Goal: Obtain resource: Obtain resource

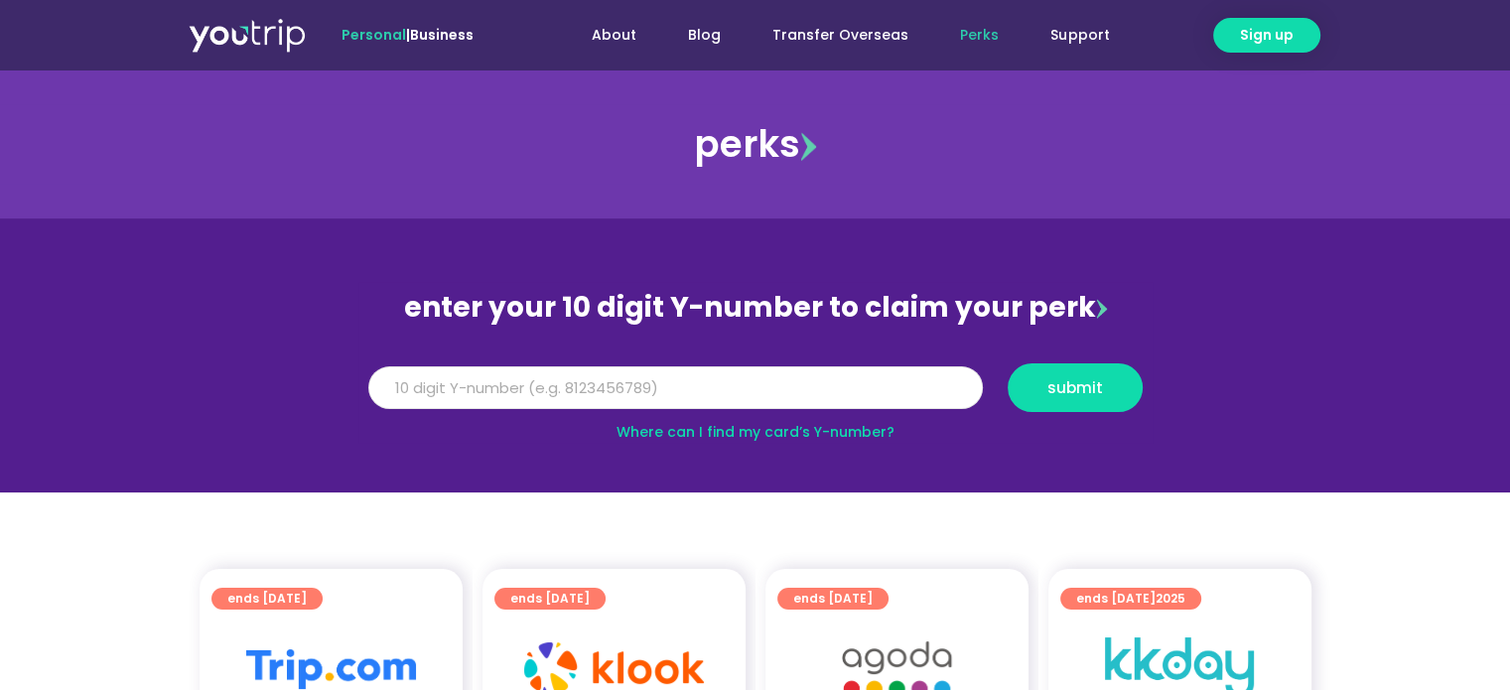
click at [571, 382] on input "Y Number" at bounding box center [675, 388] width 615 height 44
type input "8136351783"
click at [1107, 378] on button "submit" at bounding box center [1075, 387] width 135 height 49
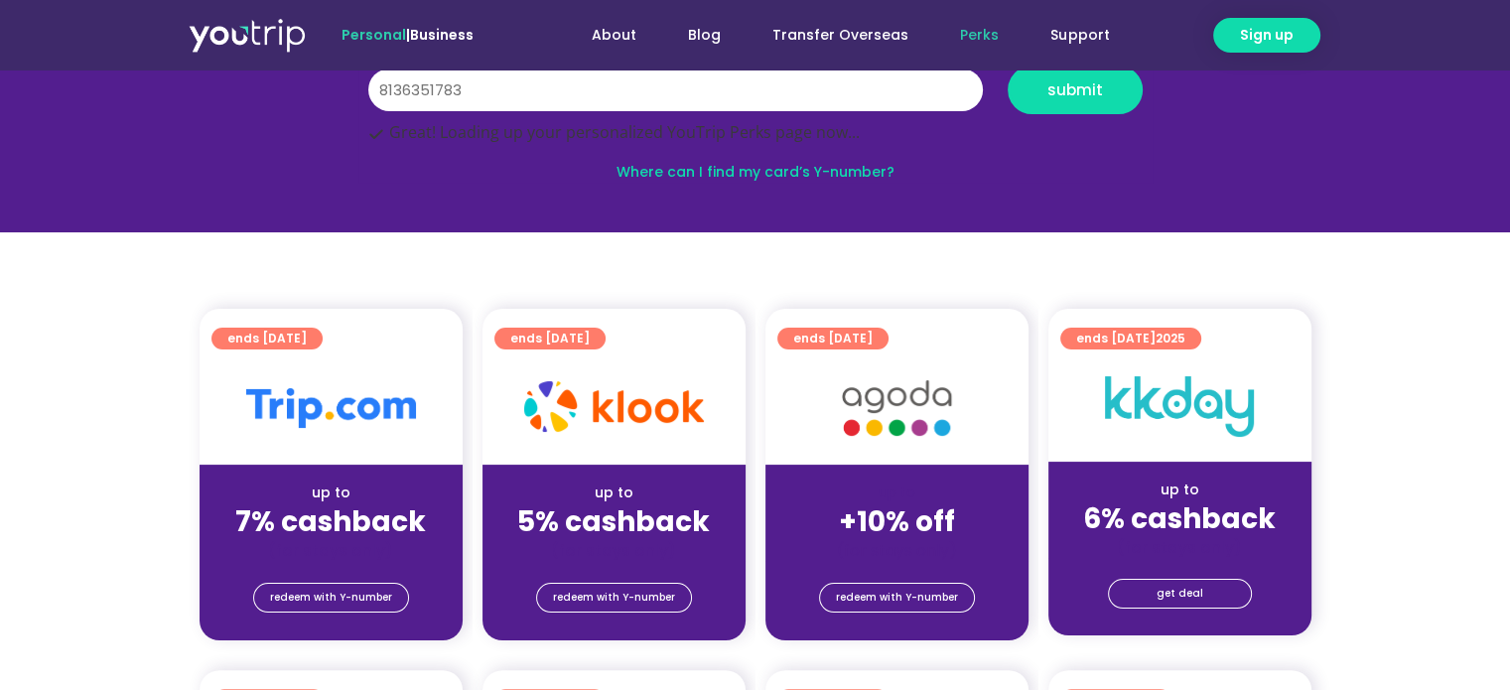
scroll to position [397, 0]
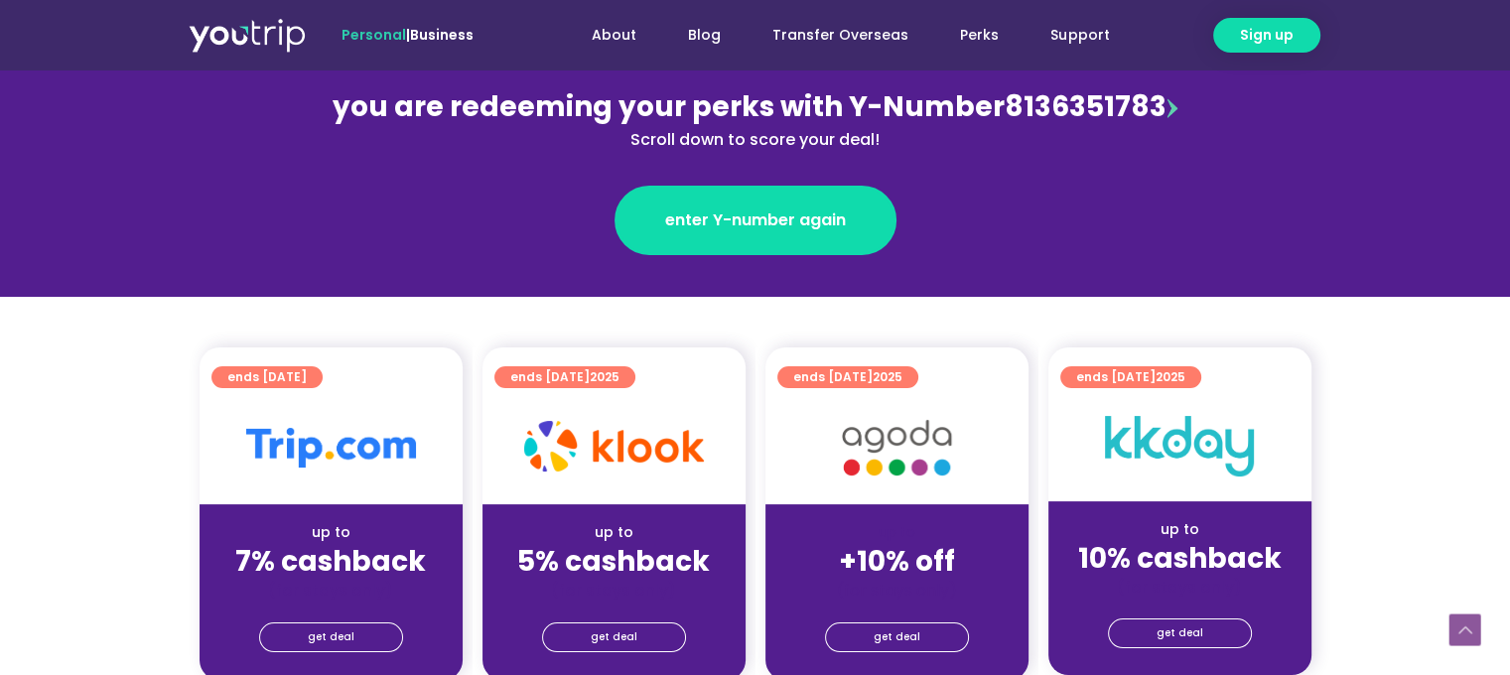
scroll to position [397, 0]
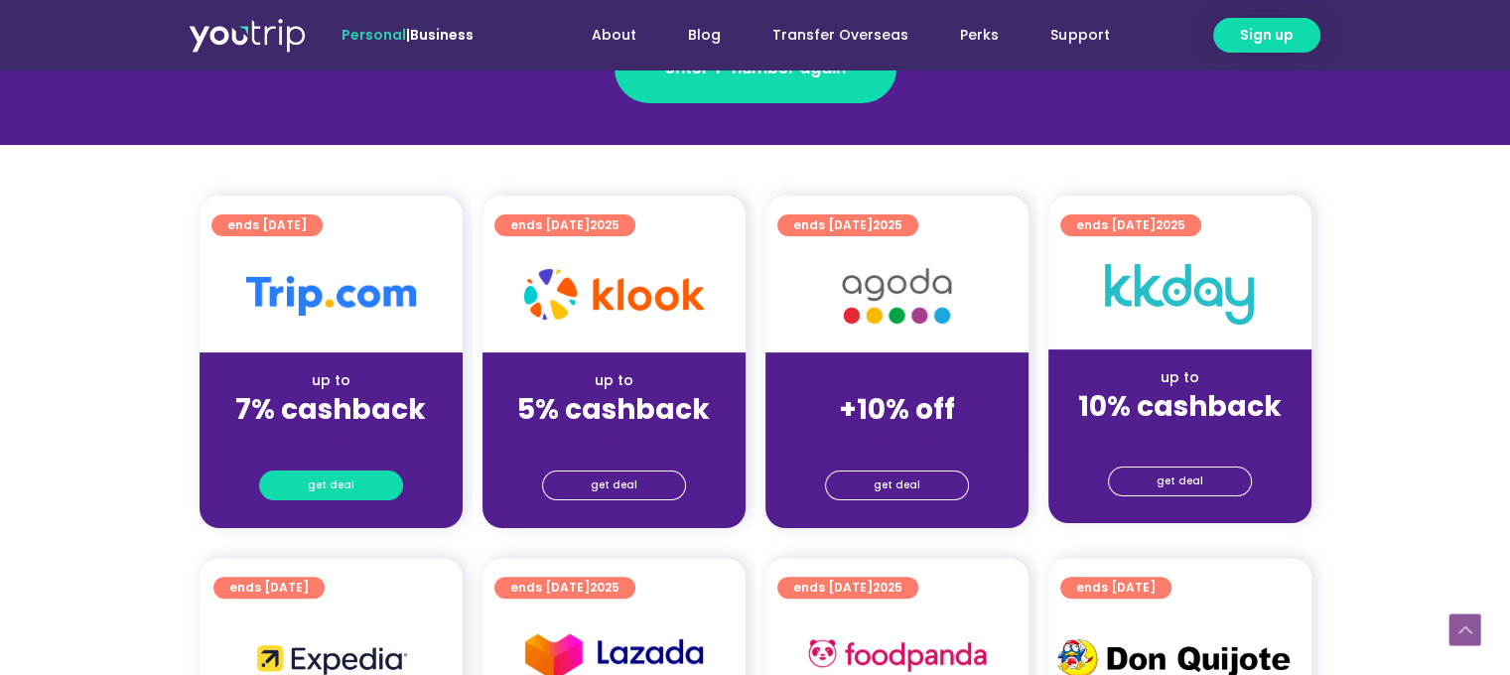
click at [373, 473] on link "get deal" at bounding box center [331, 486] width 144 height 30
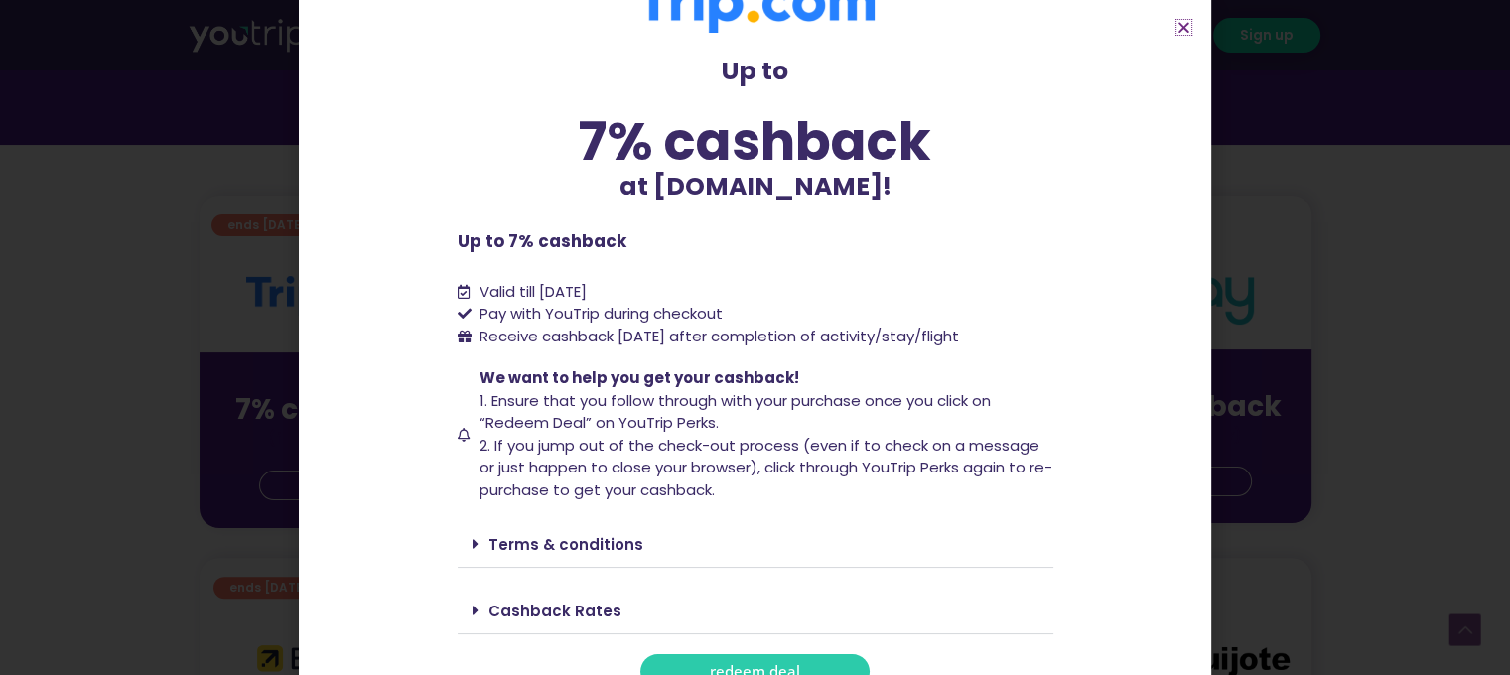
scroll to position [81, 0]
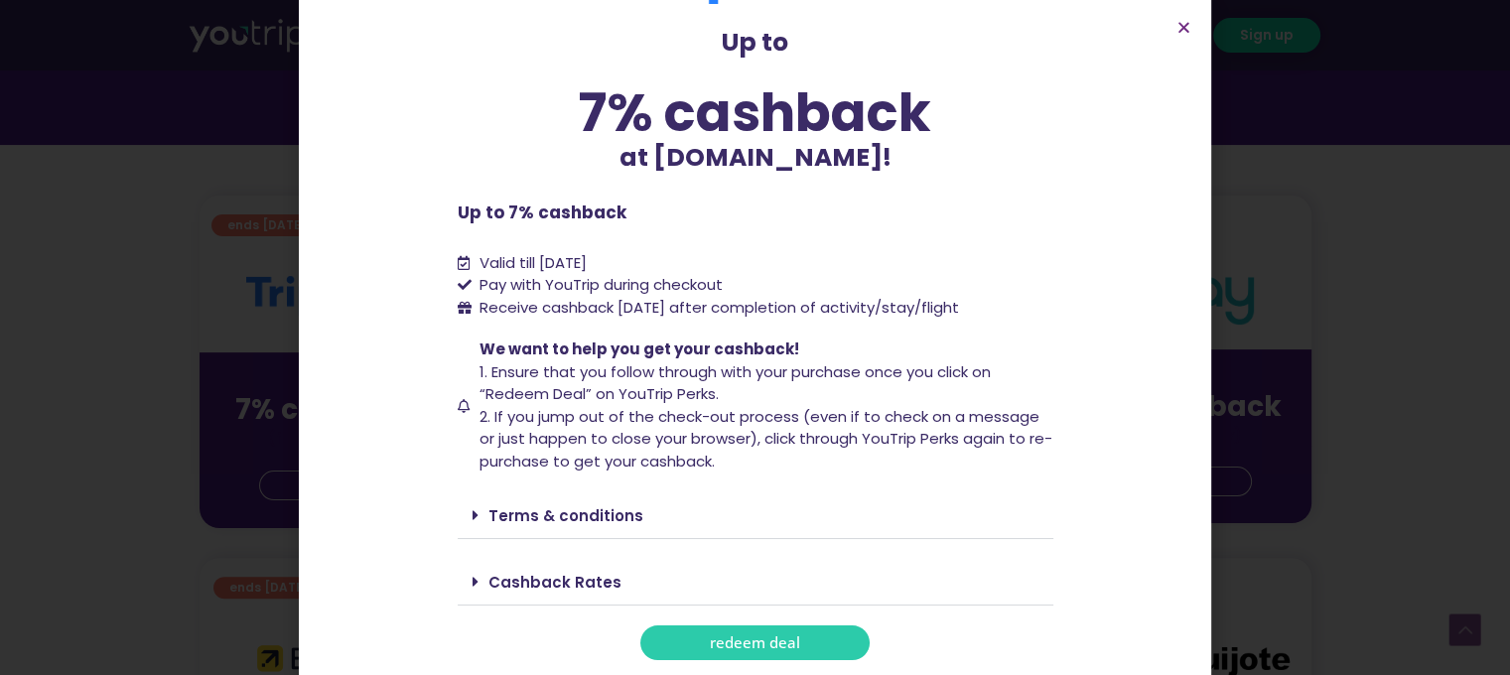
click at [786, 646] on span "redeem deal" at bounding box center [755, 642] width 90 height 15
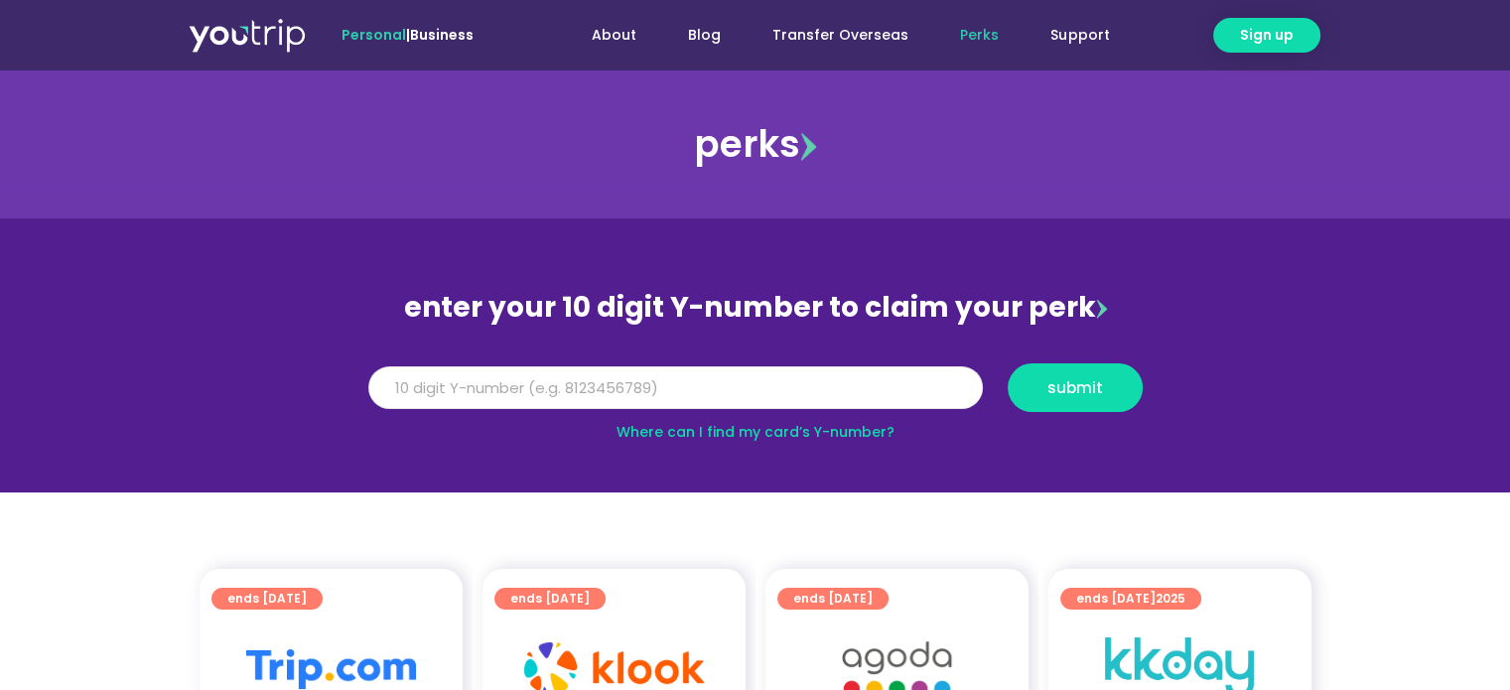
click at [491, 400] on input "Y Number" at bounding box center [675, 388] width 615 height 44
type input "8136351783"
click at [1101, 397] on button "submit" at bounding box center [1075, 387] width 135 height 49
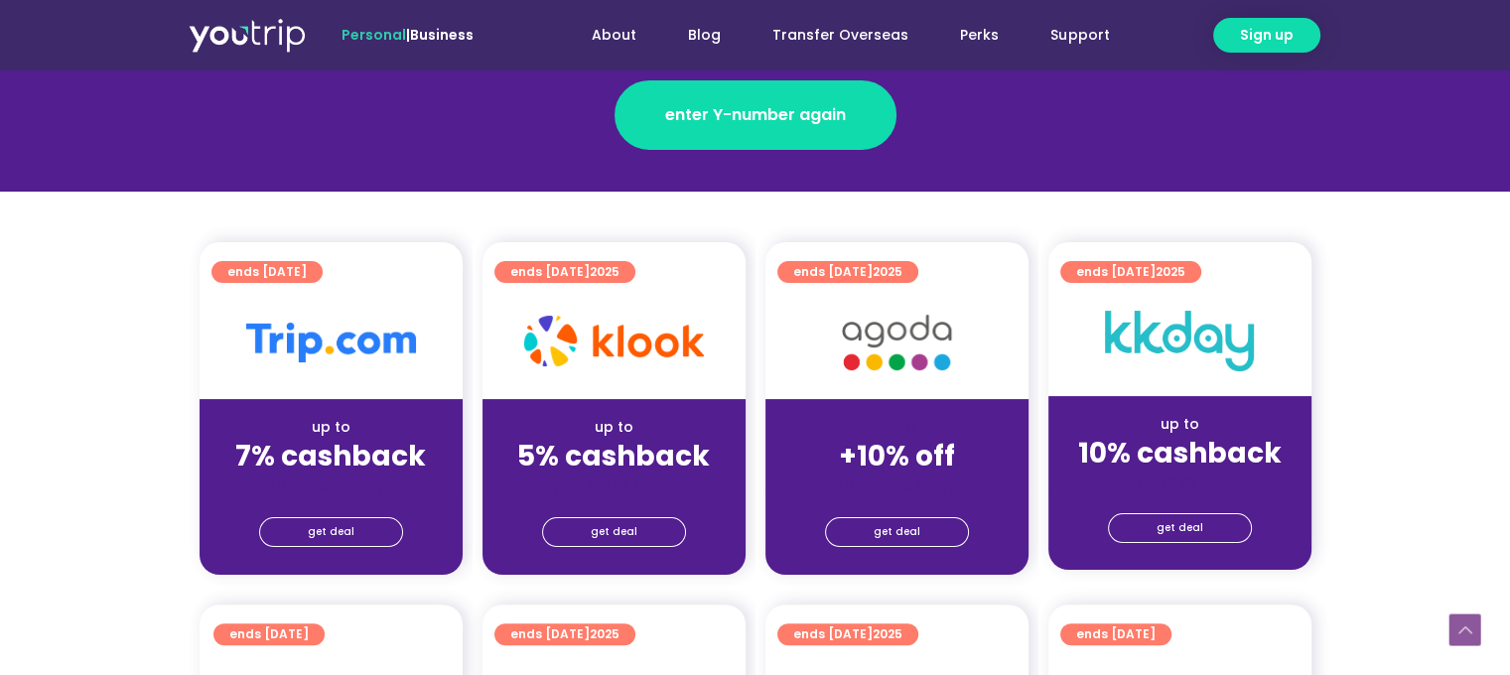
scroll to position [397, 0]
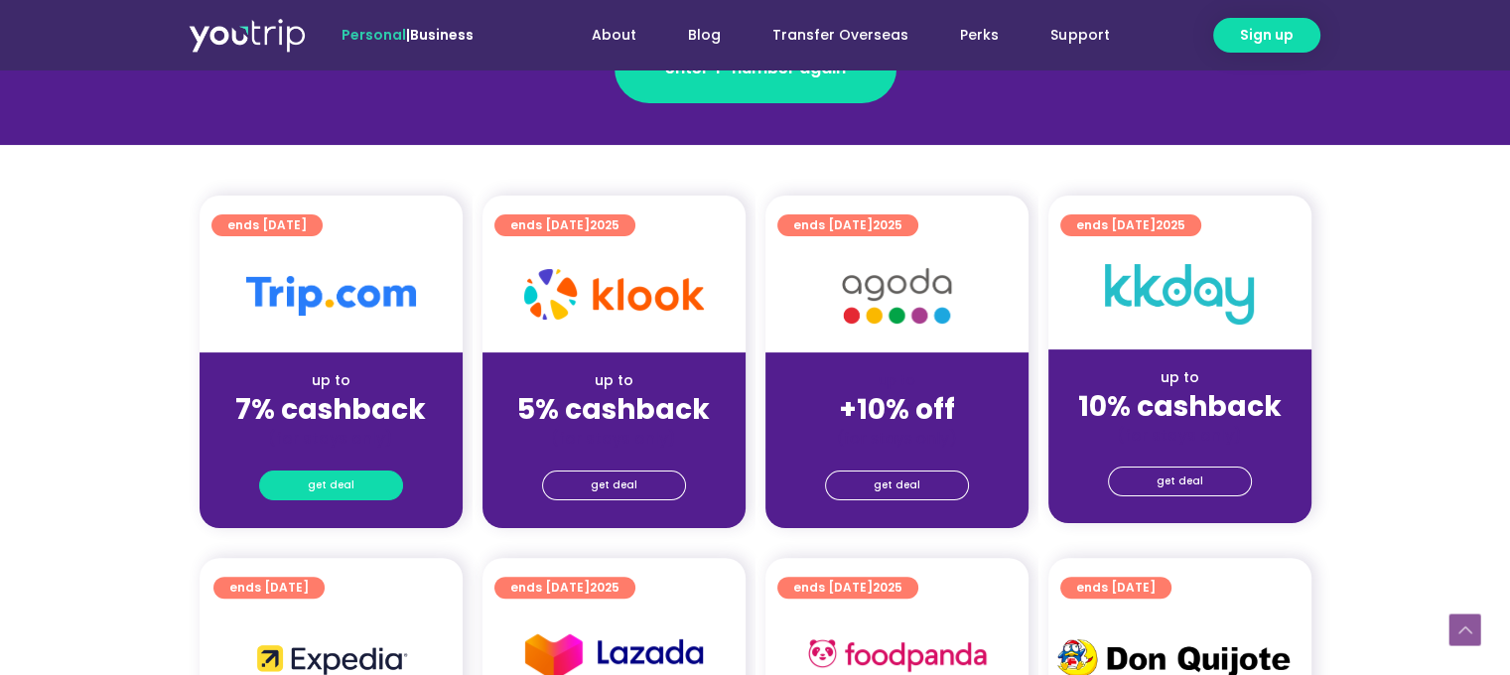
click at [345, 481] on span "get deal" at bounding box center [331, 486] width 47 height 28
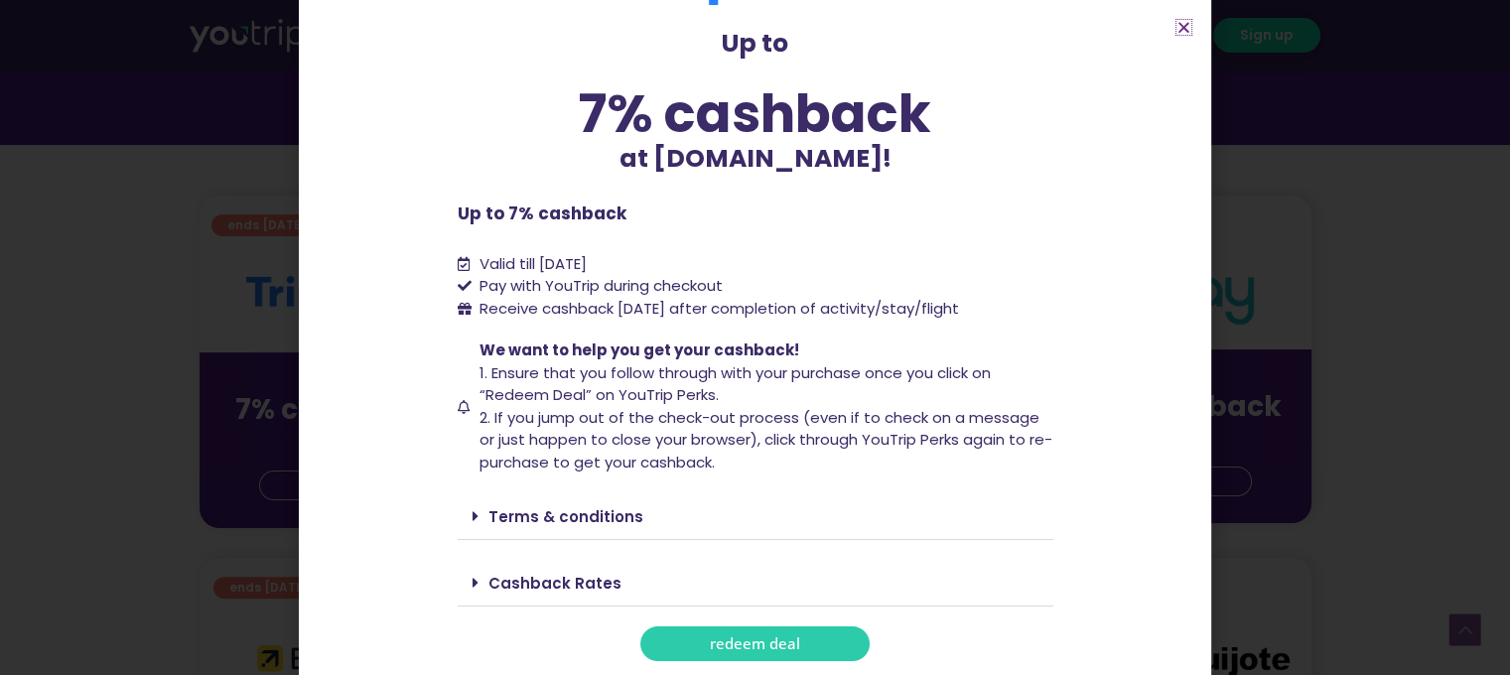
scroll to position [81, 0]
click at [760, 641] on span "redeem deal" at bounding box center [755, 642] width 90 height 15
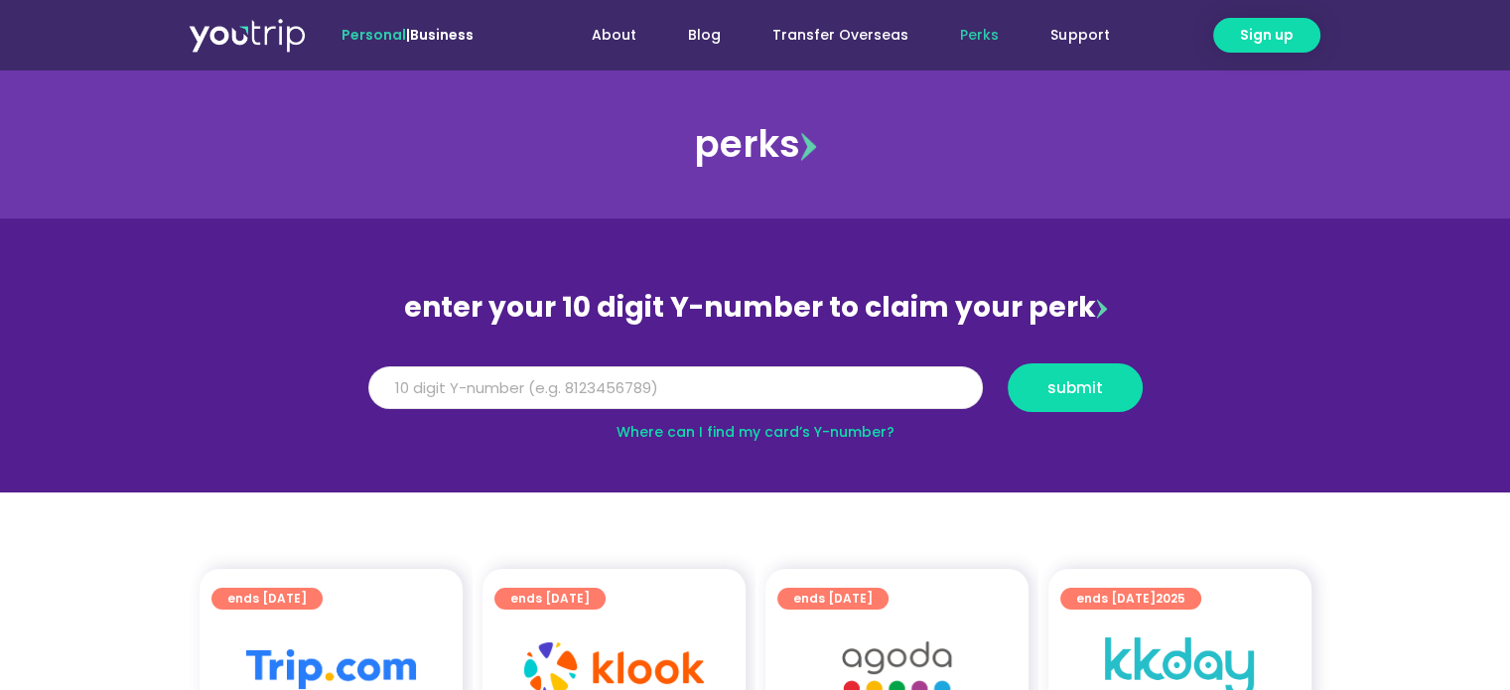
click at [457, 388] on input "Y Number" at bounding box center [675, 388] width 615 height 44
type input "8136351783"
click at [1071, 389] on span "submit" at bounding box center [1075, 387] width 56 height 15
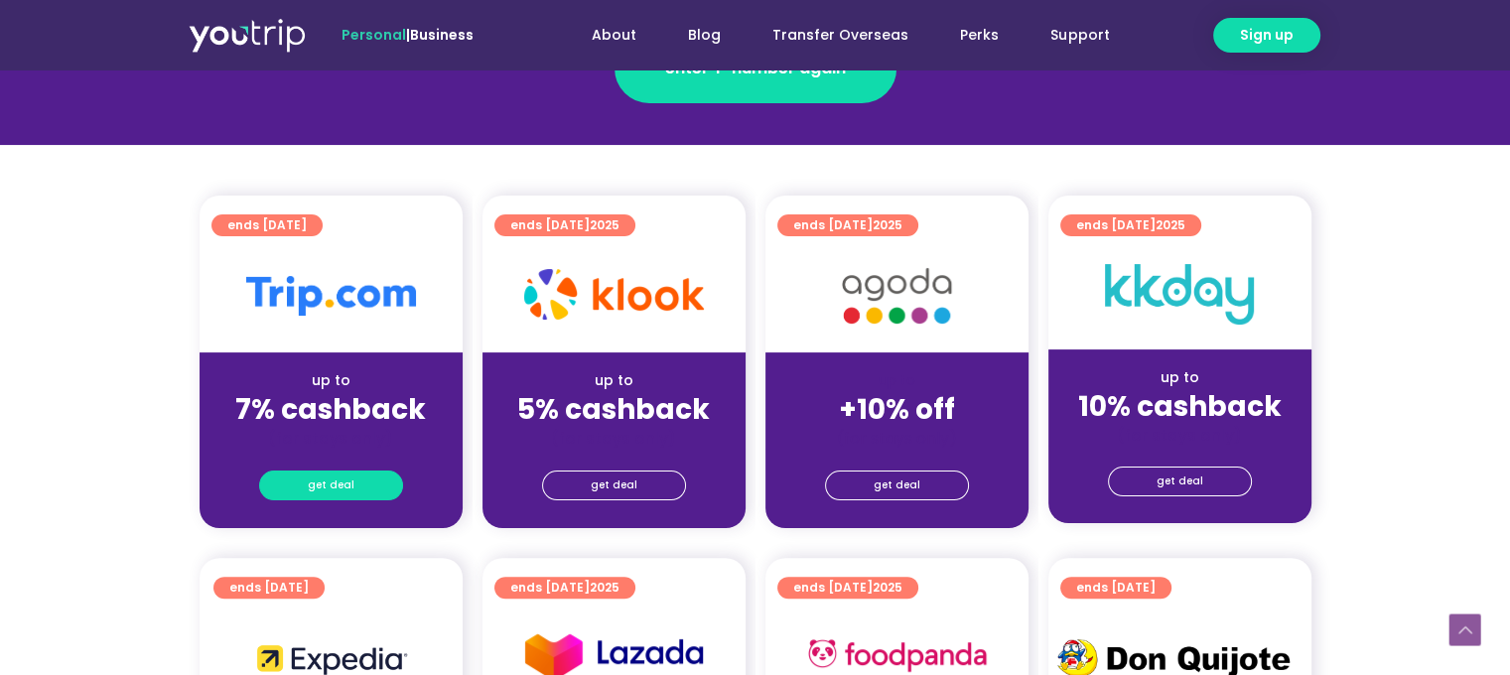
click at [363, 489] on link "get deal" at bounding box center [331, 486] width 144 height 30
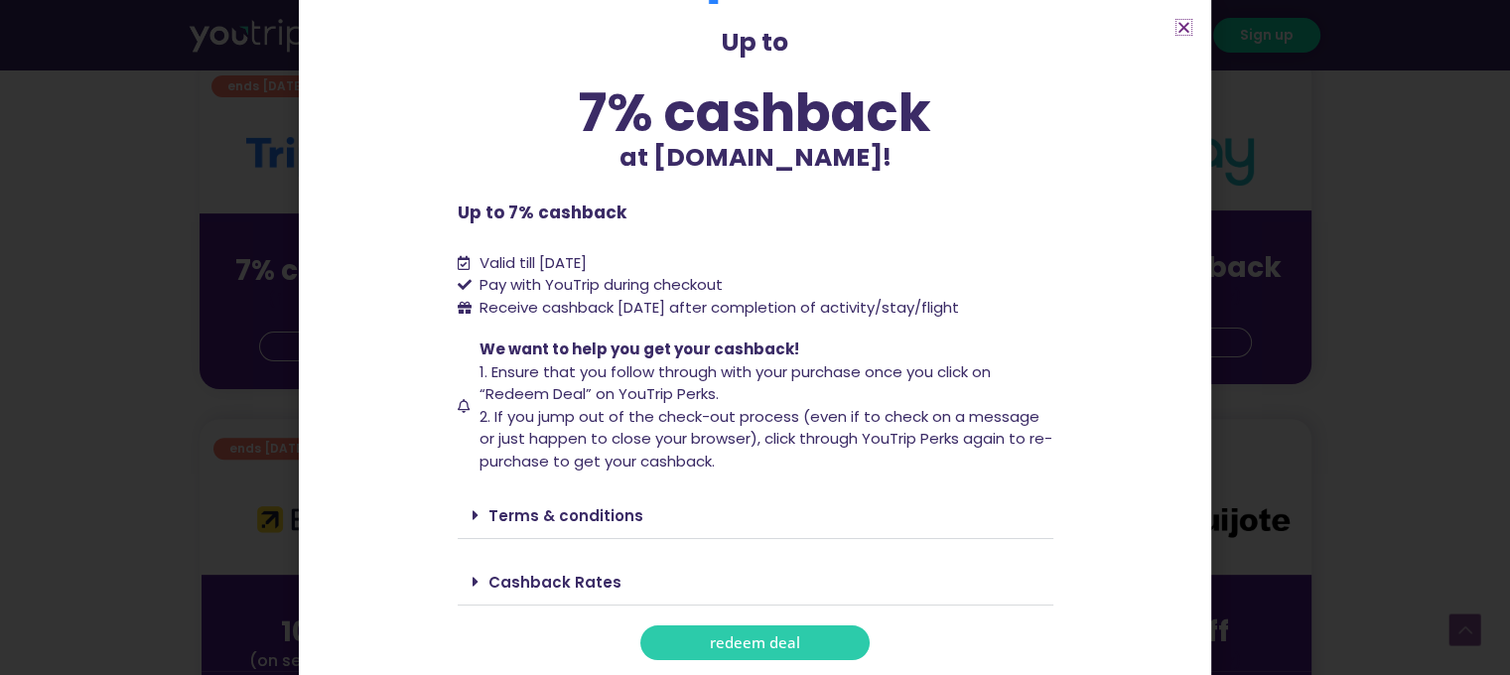
scroll to position [596, 0]
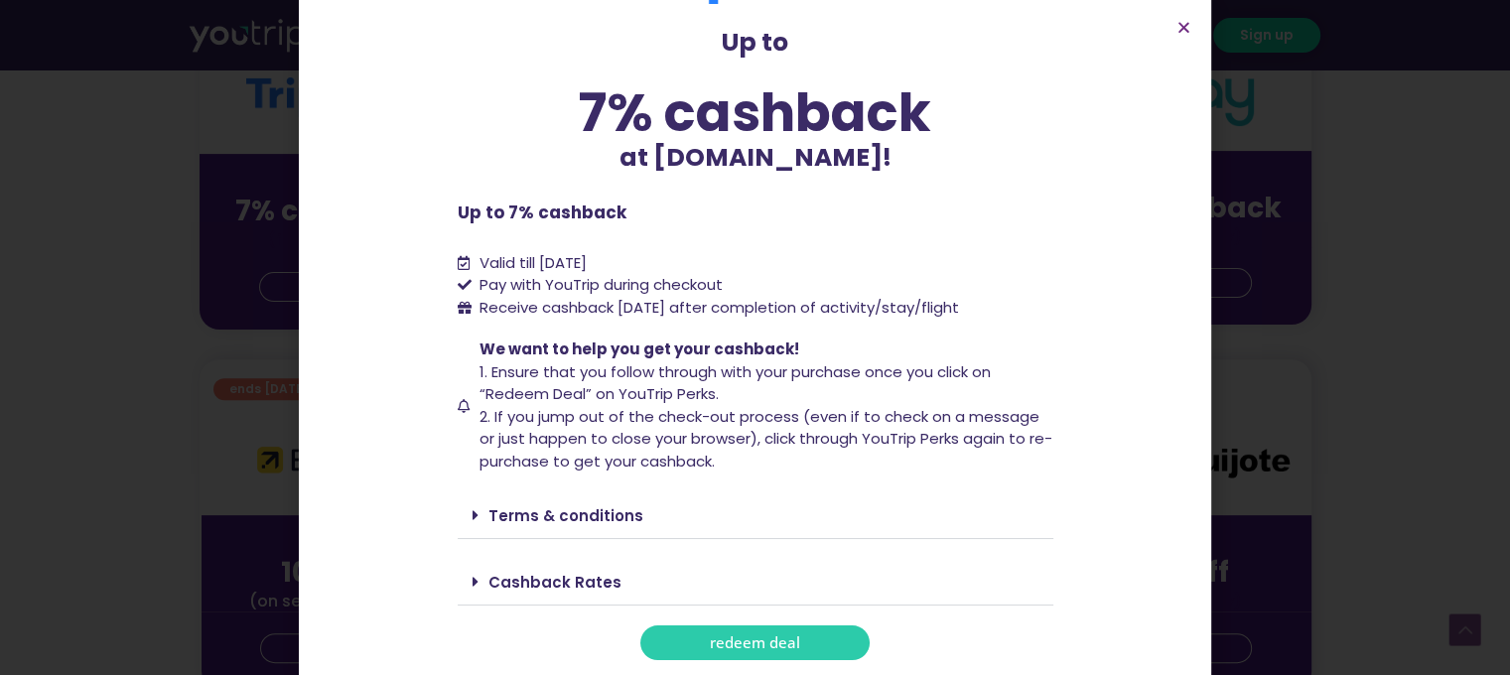
click at [765, 644] on span "redeem deal" at bounding box center [755, 642] width 90 height 15
